Goal: Transaction & Acquisition: Purchase product/service

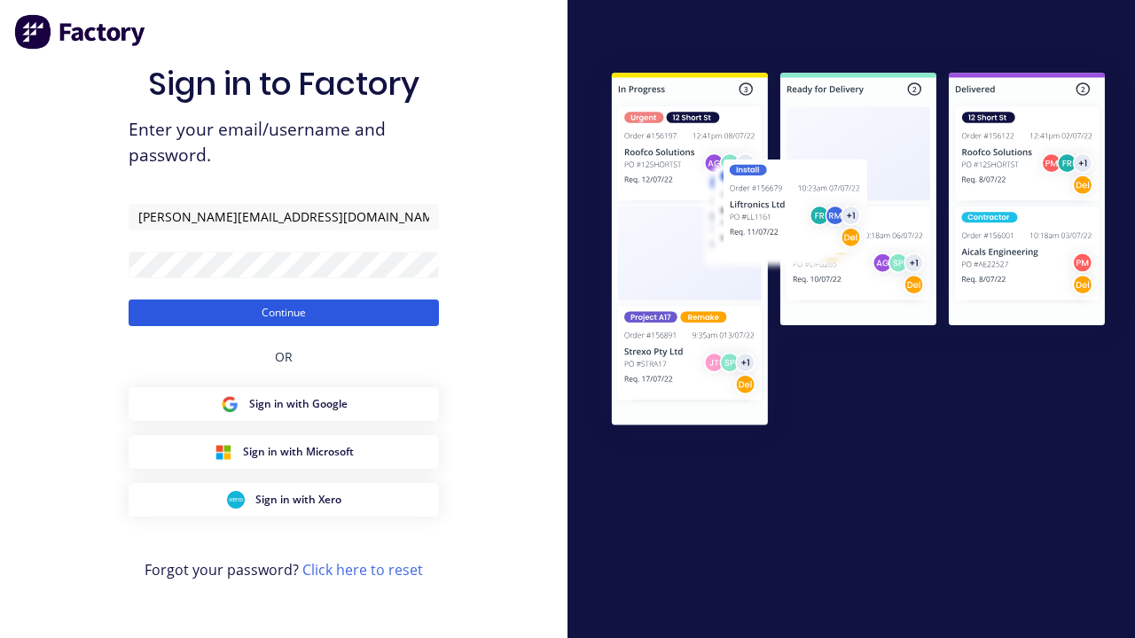
click at [284, 312] on button "Continue" at bounding box center [284, 313] width 310 height 27
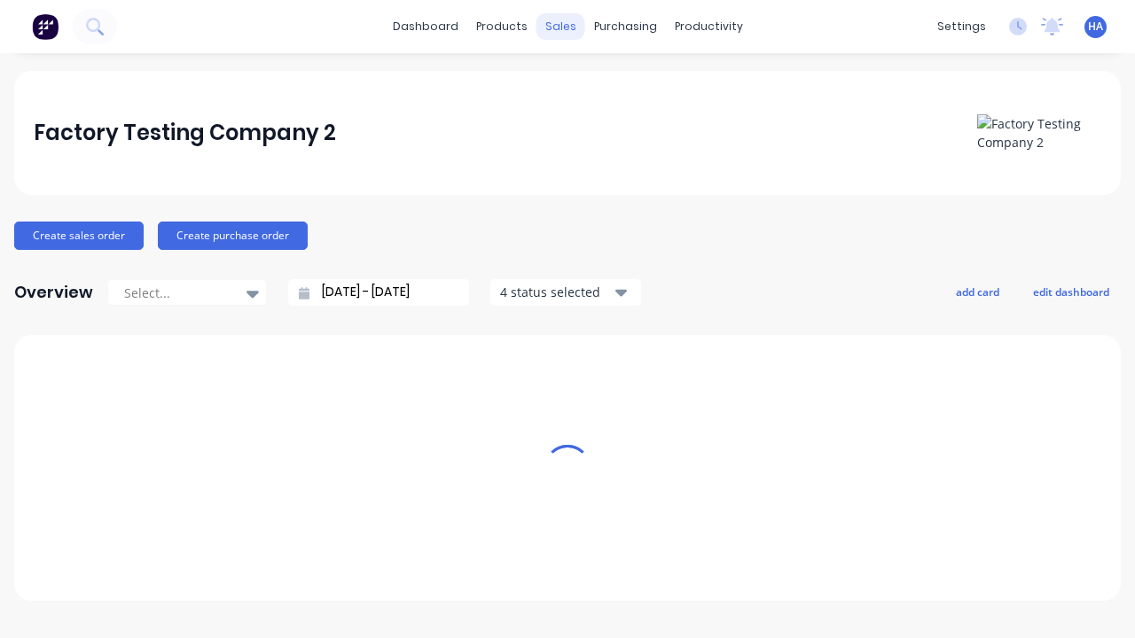
click at [560, 27] on div "sales" at bounding box center [560, 26] width 49 height 27
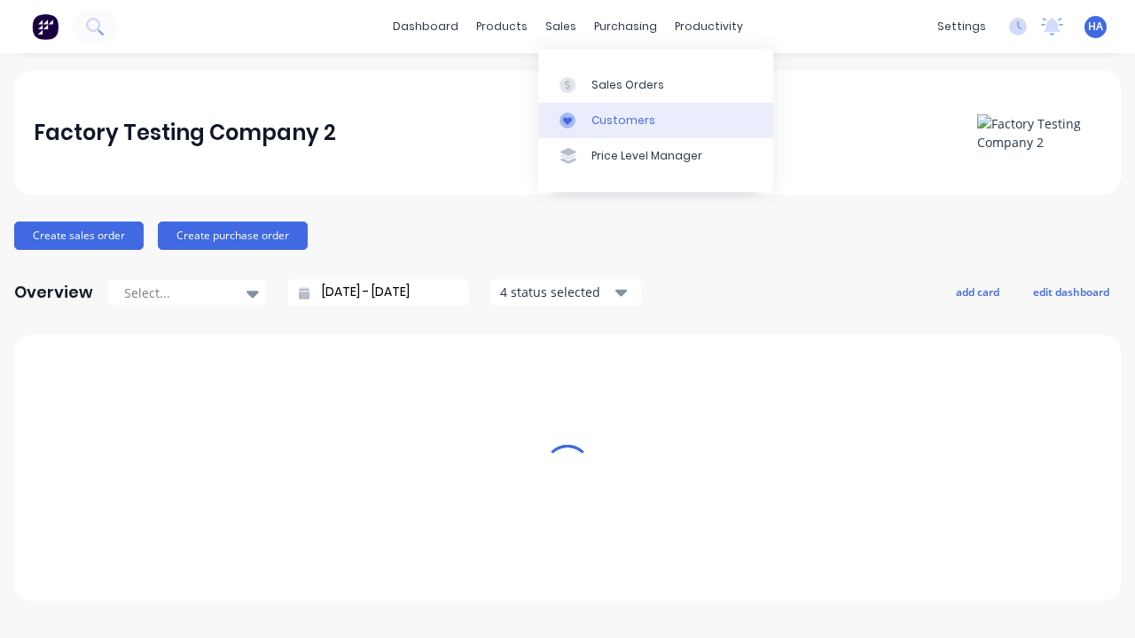
click at [655, 120] on link "Customers" at bounding box center [655, 120] width 235 height 35
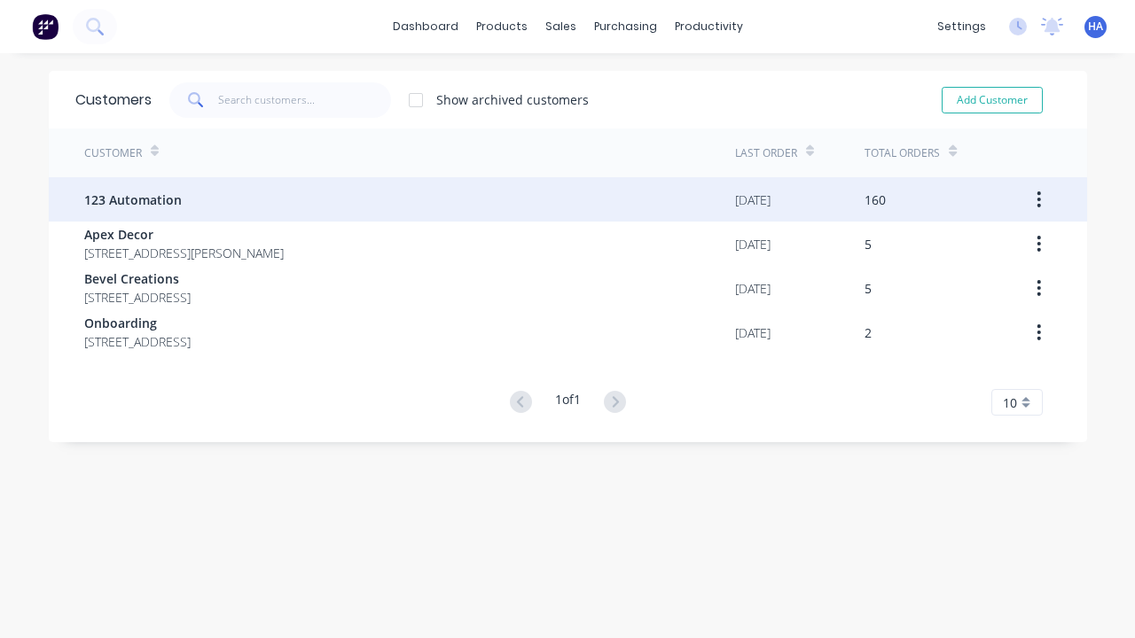
click at [131, 199] on span "123 Automation" at bounding box center [133, 200] width 98 height 19
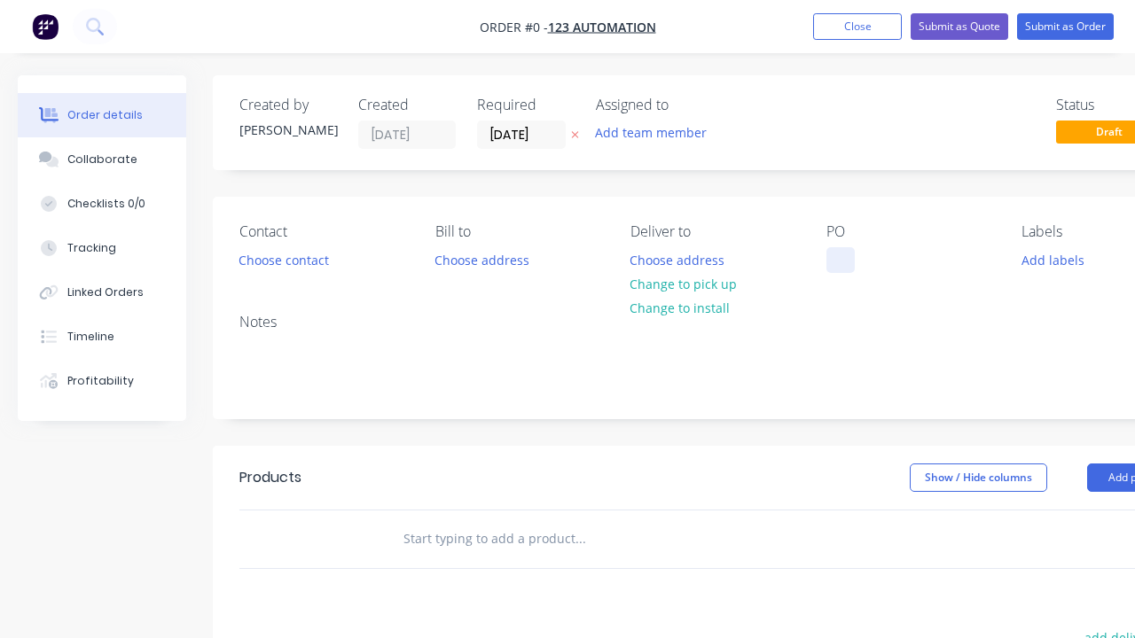
click at [840, 260] on div at bounding box center [840, 260] width 28 height 26
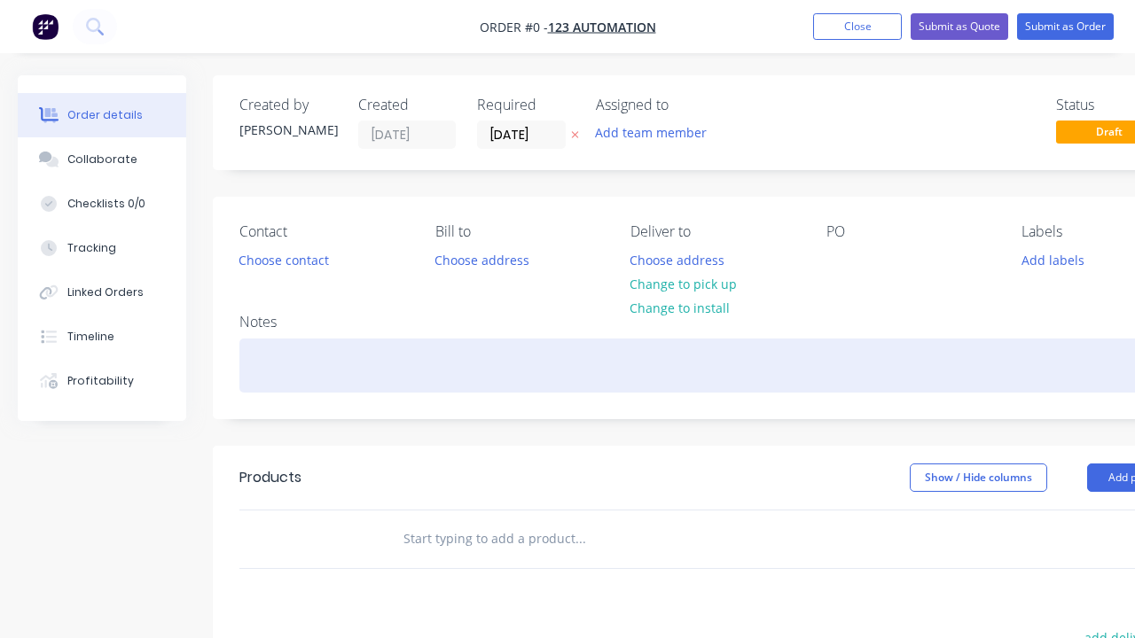
click at [660, 365] on div "Order details Collaborate Checklists 0/0 Tracking Linked Orders Timeline Profit…" at bounding box center [616, 548] width 1233 height 946
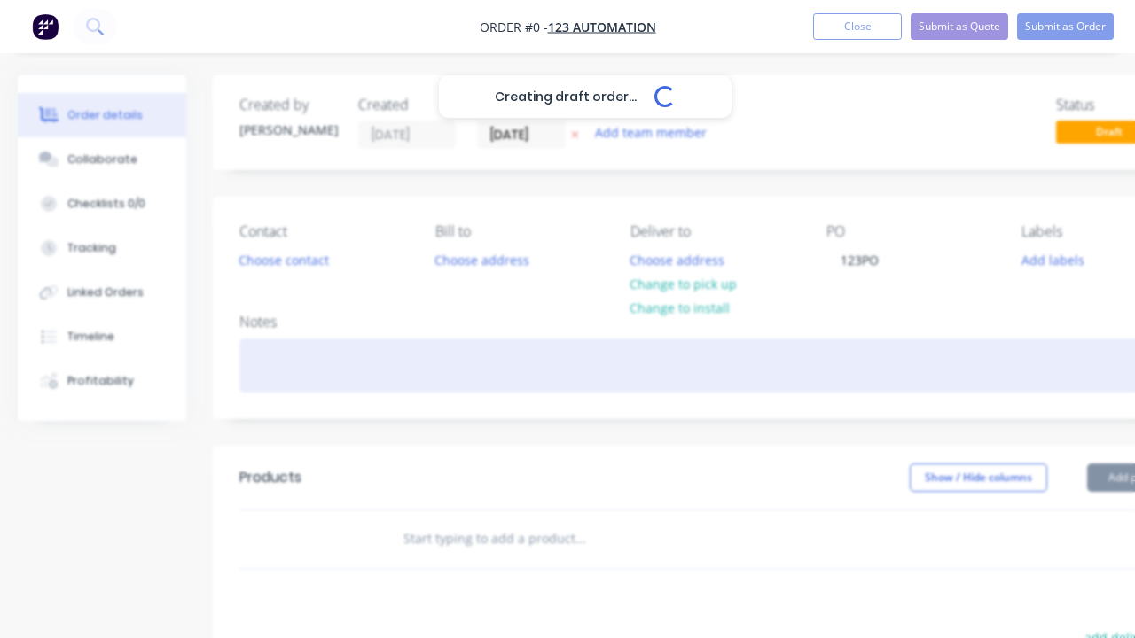
scroll to position [0, 54]
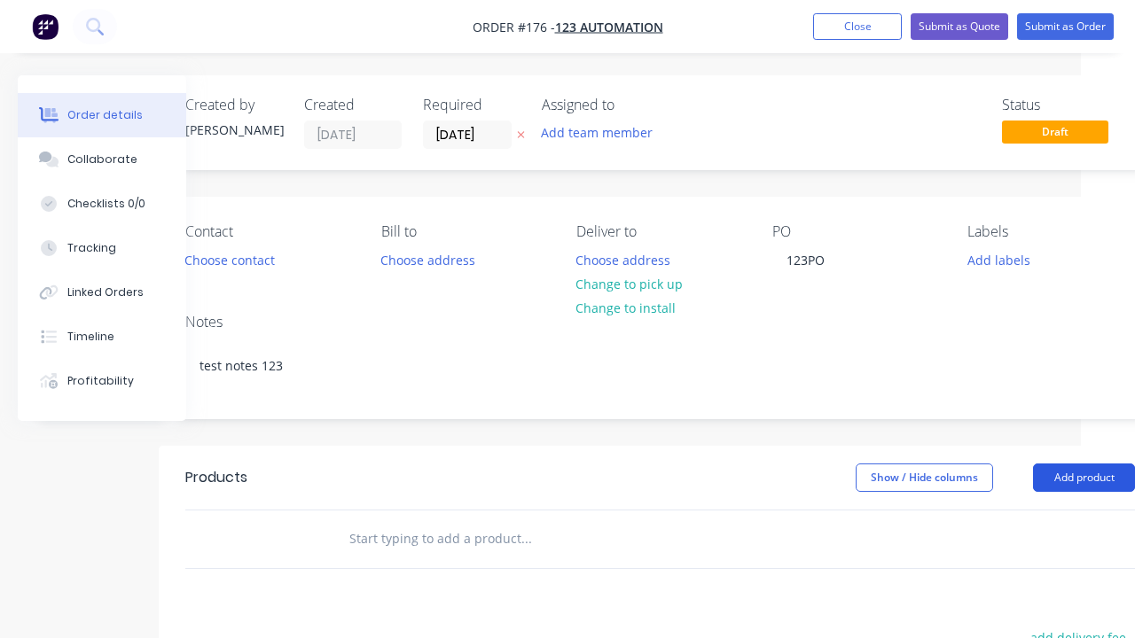
click at [1039, 464] on button "Add product" at bounding box center [1084, 478] width 102 height 28
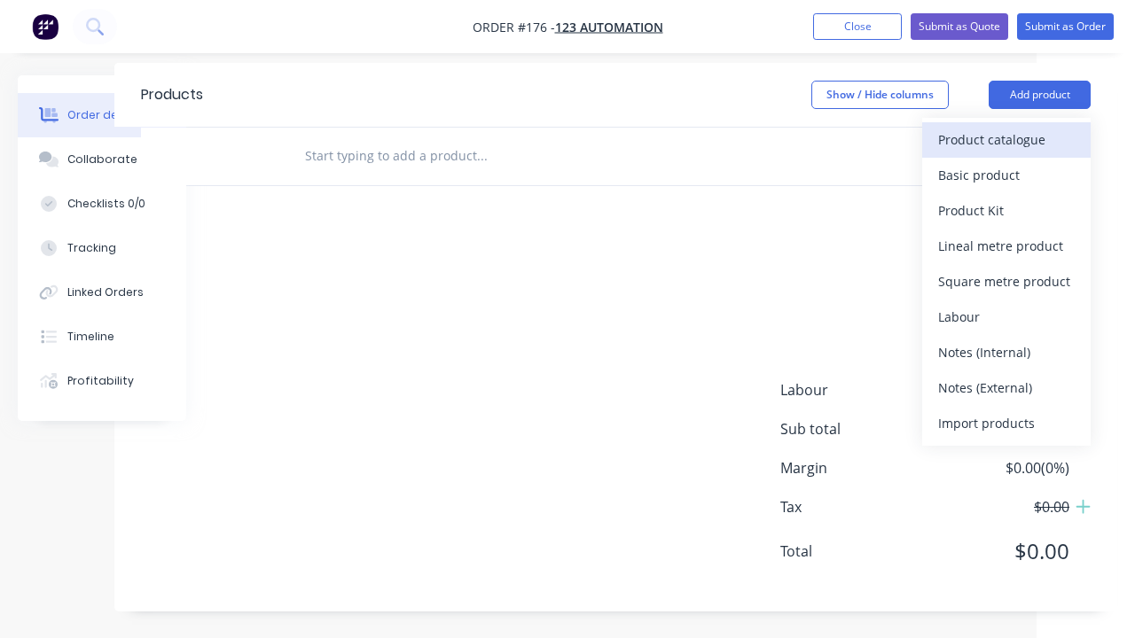
click at [1006, 139] on div "Product catalogue" at bounding box center [1006, 140] width 137 height 26
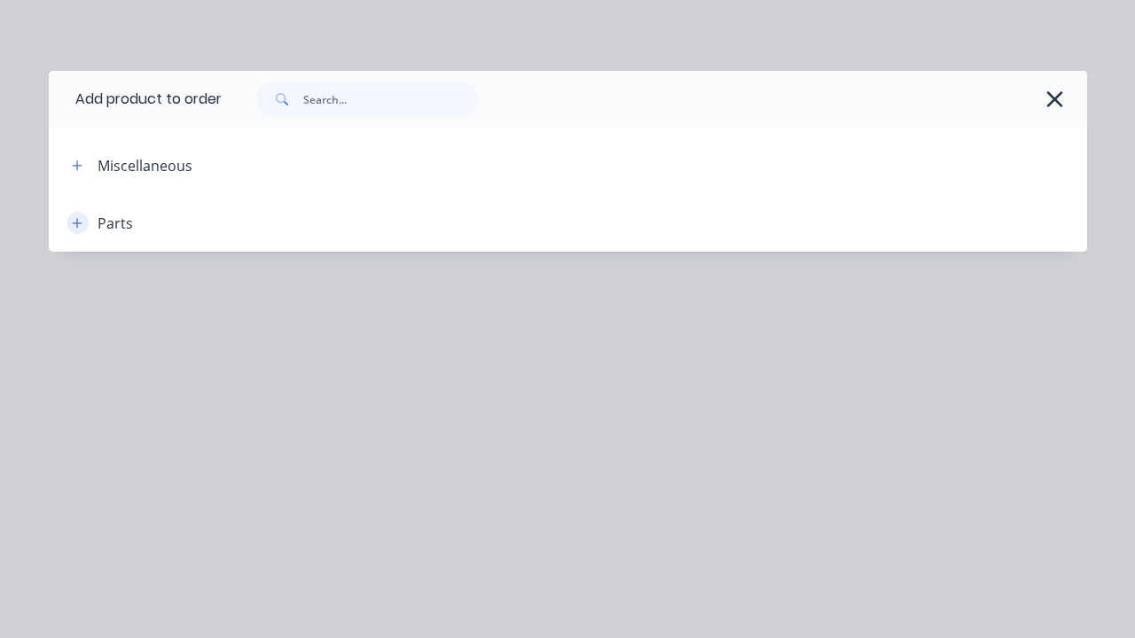
click at [77, 223] on icon "button" at bounding box center [77, 223] width 10 height 10
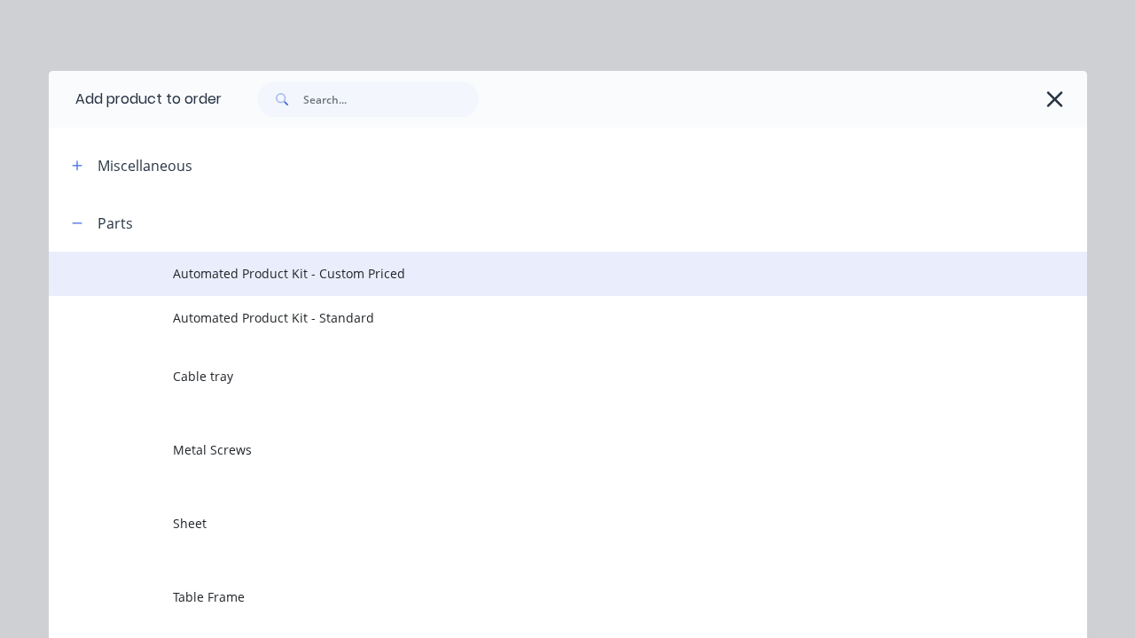
click at [538, 273] on span "Automated Product Kit - Custom Priced" at bounding box center [538, 273] width 730 height 19
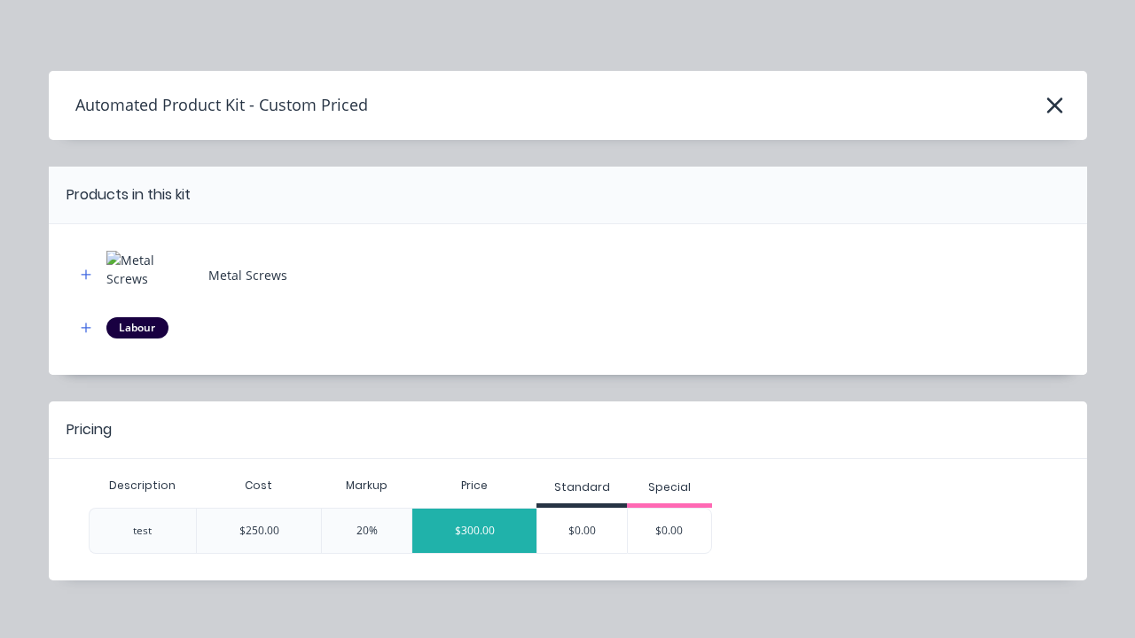
click at [474, 530] on div "$300.00" at bounding box center [474, 531] width 124 height 44
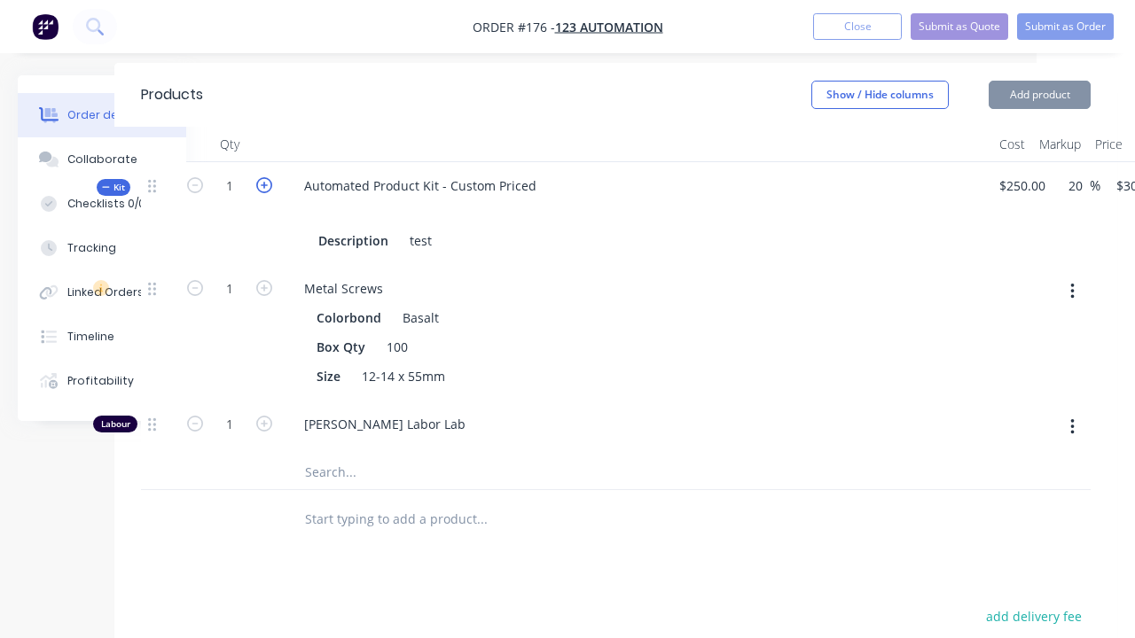
click at [264, 184] on icon "button" at bounding box center [264, 185] width 16 height 16
type input "2"
type input "$600.00"
type input "2"
